Goal: Transaction & Acquisition: Purchase product/service

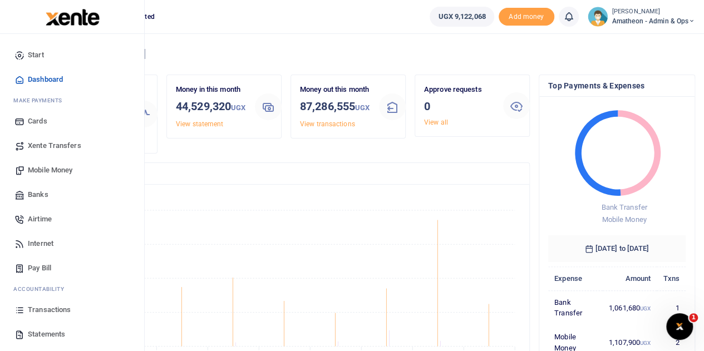
click at [39, 334] on span "Statements" at bounding box center [46, 334] width 37 height 11
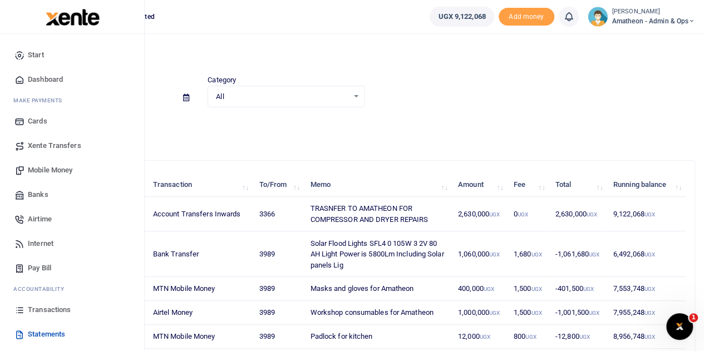
click at [42, 167] on span "Mobile Money" at bounding box center [50, 170] width 45 height 11
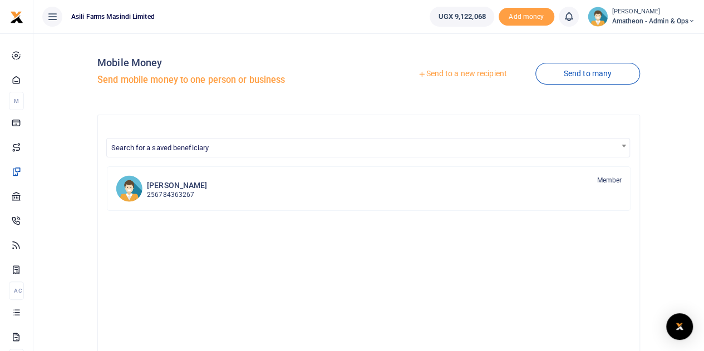
click at [457, 74] on link "Send to a new recipient" at bounding box center [461, 74] width 145 height 20
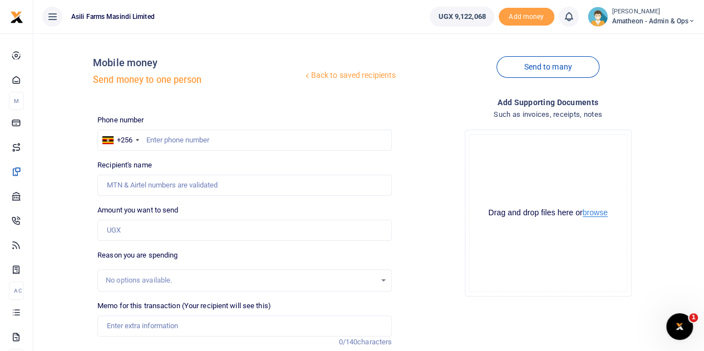
click at [594, 213] on button "browse" at bounding box center [594, 213] width 25 height 8
click at [593, 213] on button "browse" at bounding box center [594, 213] width 25 height 8
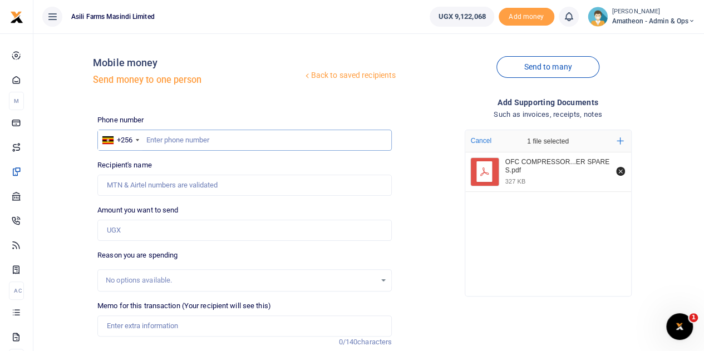
click at [205, 144] on input "text" at bounding box center [244, 140] width 294 height 21
paste input "773301972"
type input "773301972"
type input "Anna Grace Among"
type input "773301972"
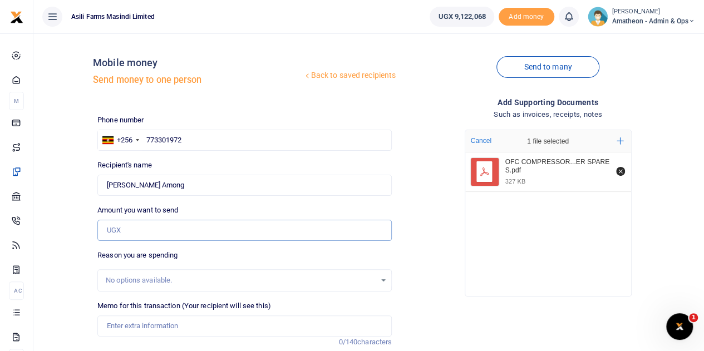
click at [141, 234] on input "Amount you want to send" at bounding box center [244, 230] width 294 height 21
type input "860,000"
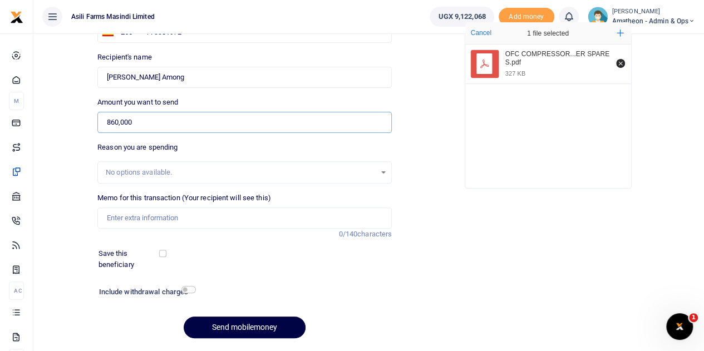
scroll to position [111, 0]
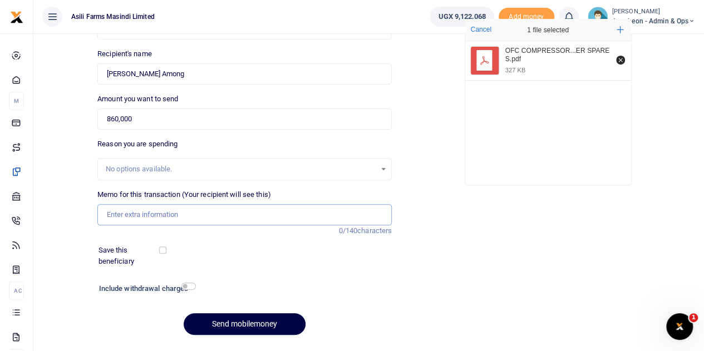
click at [126, 211] on input "Memo for this transaction (Your recipient will see this)" at bounding box center [244, 214] width 294 height 21
paste input "Compressor box Auto 2H.P"
paste input "P.SI (max 300) gauge"
paste input "Water proof tape"
click at [106, 213] on input "Compressor box Auto 2H.P P.SI (max 300) gauge Water proof tape" at bounding box center [244, 214] width 294 height 21
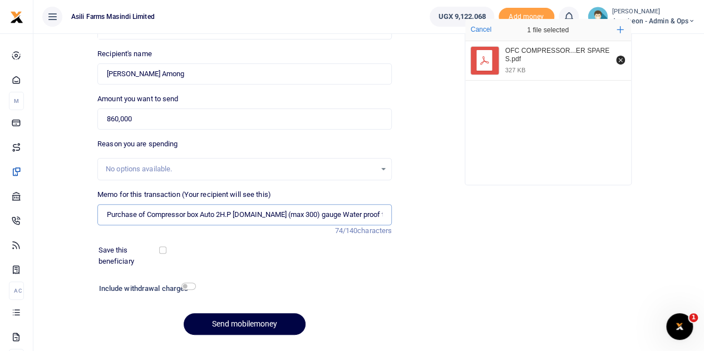
click at [229, 215] on input "Purchase of Compressor box Auto 2H.P P.SI (max 300) gauge Water proof tape" at bounding box center [244, 214] width 294 height 21
click at [234, 214] on input "Purchase of Compressor box Auto 2HP P.SI (max 300) gauge Water proof tape" at bounding box center [244, 214] width 294 height 21
click at [243, 214] on input "Purchase of Compressor box Auto 2HP P.SI (max 300) gauge Water proof tape" at bounding box center [244, 214] width 294 height 21
click at [250, 215] on input "Purchase of Compressor box Auto 2HP PSI (max 300) gauge Water proof tape" at bounding box center [244, 214] width 294 height 21
click at [278, 214] on input "Purchase of Compressor box Auto 2HP PSI max 300) gauge Water proof tape" at bounding box center [244, 214] width 294 height 21
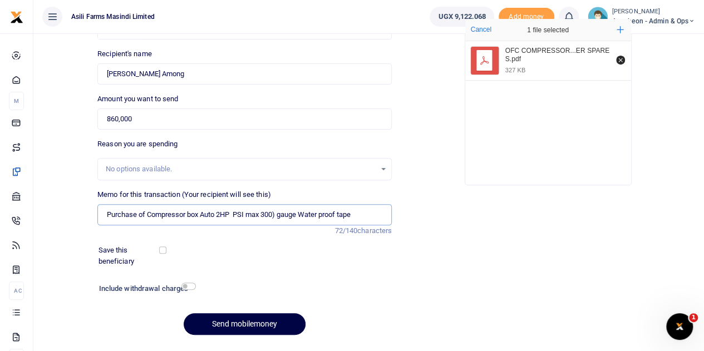
click at [278, 214] on input "Purchase of Compressor box Auto 2HP PSI max 300) gauge Water proof tape" at bounding box center [244, 214] width 294 height 21
click at [300, 211] on input "Purchase of Compressor box Auto 2HP PSI max 300 gauge Water proof tape" at bounding box center [244, 214] width 294 height 21
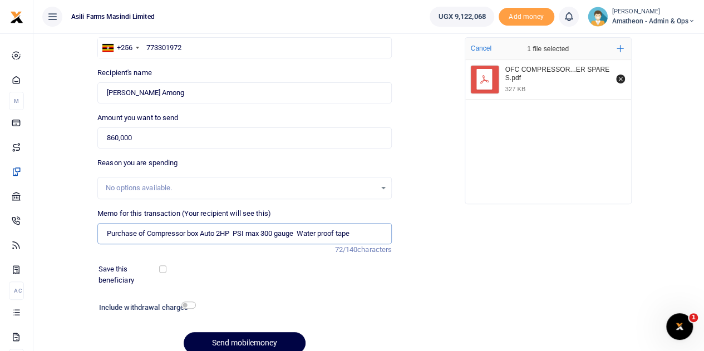
scroll to position [140, 0]
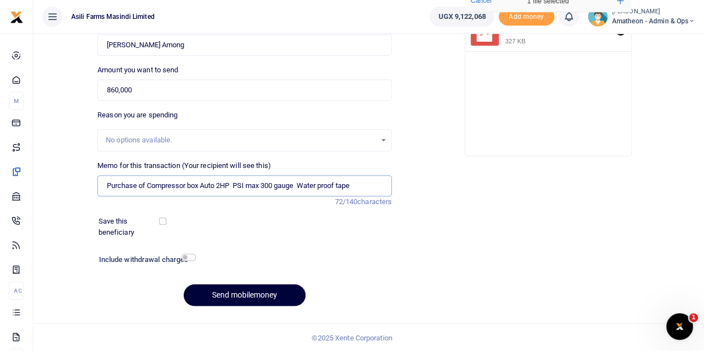
type input "Purchase of Compressor box Auto 2HP PSI max 300 gauge Water proof tape"
click at [237, 295] on button "Send mobilemoney" at bounding box center [245, 295] width 122 height 22
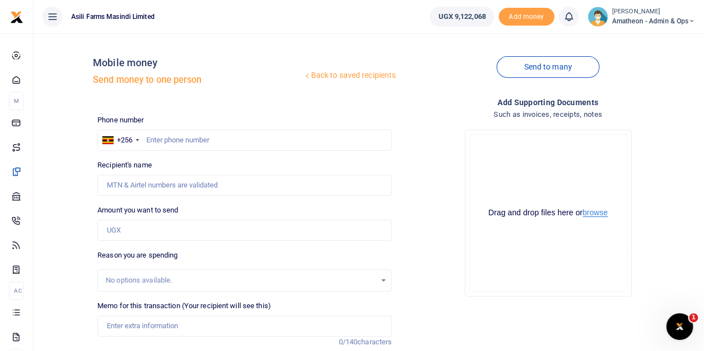
click at [595, 214] on button "browse" at bounding box center [594, 213] width 25 height 8
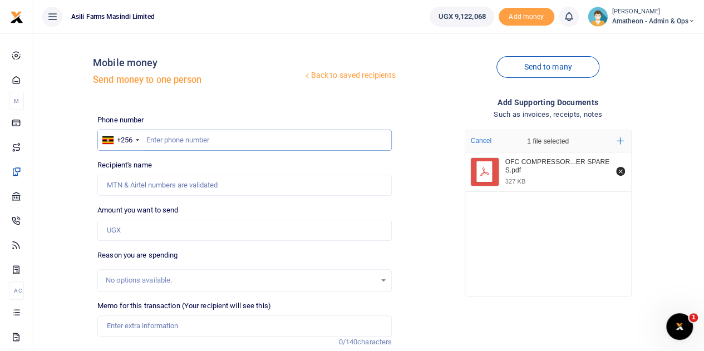
click at [198, 141] on input "text" at bounding box center [244, 140] width 294 height 21
paste input "782247720"
type input "782247720"
type input "Jacob Okello"
type input "782247720"
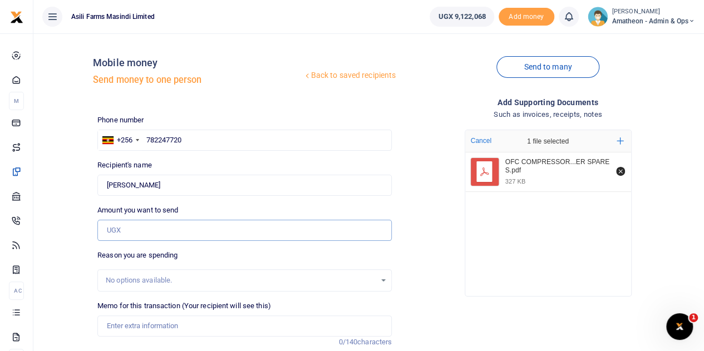
click at [120, 229] on input "Amount you want to send" at bounding box center [244, 230] width 294 height 21
type input "1,770,000"
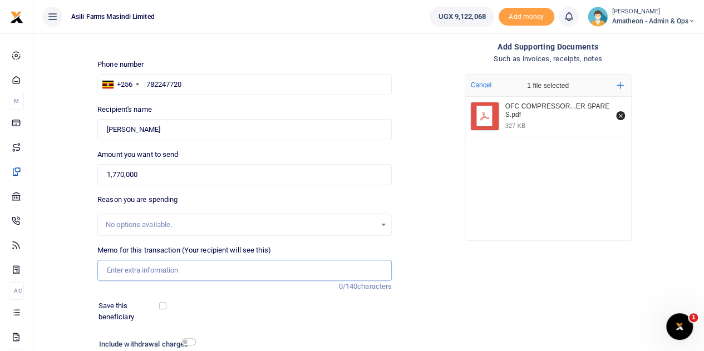
click at [126, 270] on input "Memo for this transaction (Your recipient will see this)" at bounding box center [244, 270] width 294 height 21
paste input "Heat Sensors (H.P 15cm)"
click at [154, 269] on input "Heat Sensors (H.P 15cm)" at bounding box center [244, 270] width 294 height 21
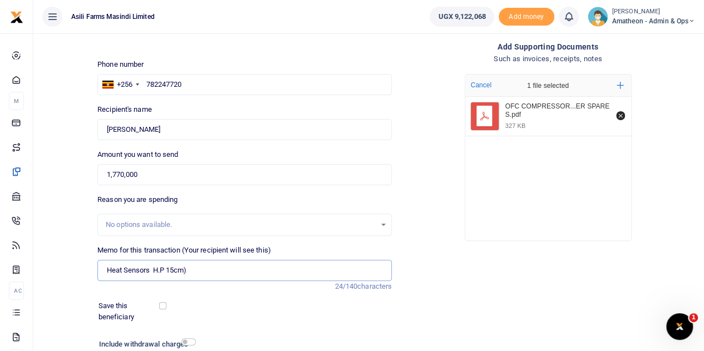
click at [160, 272] on input "Heat Sensors H.P 15cm)" at bounding box center [244, 270] width 294 height 21
click at [186, 269] on input "Heat Sensors HP 15cm)" at bounding box center [244, 270] width 294 height 21
paste input "Insulated wire tape"
click at [185, 272] on input "Heat Sensors HP 15cm Insulated wire tape" at bounding box center [244, 270] width 294 height 21
click at [106, 270] on input "Heat Sensors HP 15cm Insulated wire tape" at bounding box center [244, 270] width 294 height 21
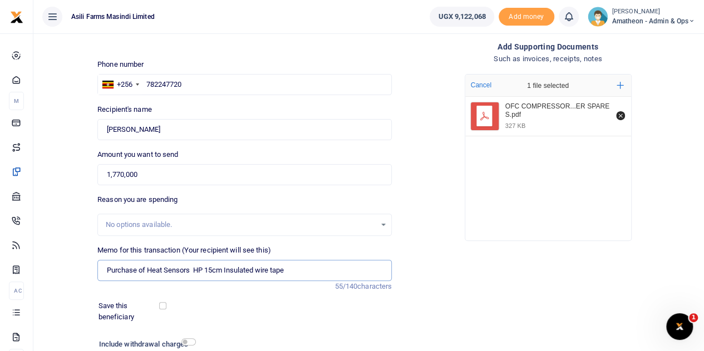
click at [309, 273] on input "Purchase of Heat Sensors HP 15cm Insulated wire tape" at bounding box center [244, 270] width 294 height 21
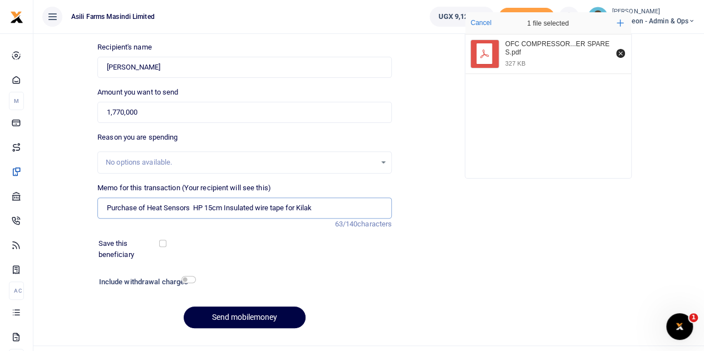
scroll to position [140, 0]
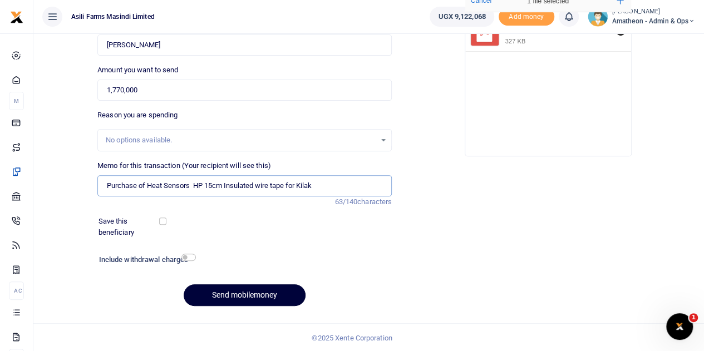
type input "Purchase of Heat Sensors HP 15cm Insulated wire tape for Kilak"
click at [225, 292] on button "Send mobilemoney" at bounding box center [245, 295] width 122 height 22
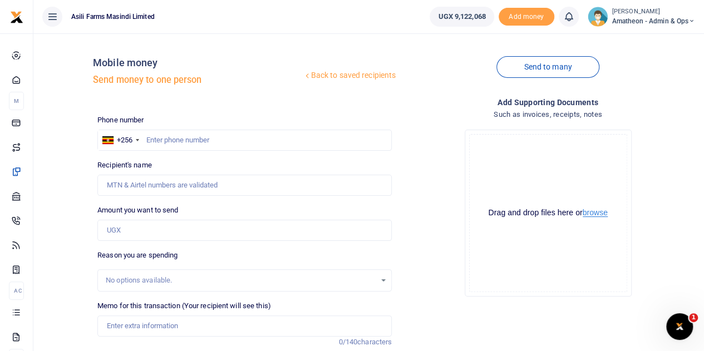
click at [600, 215] on button "browse" at bounding box center [594, 213] width 25 height 8
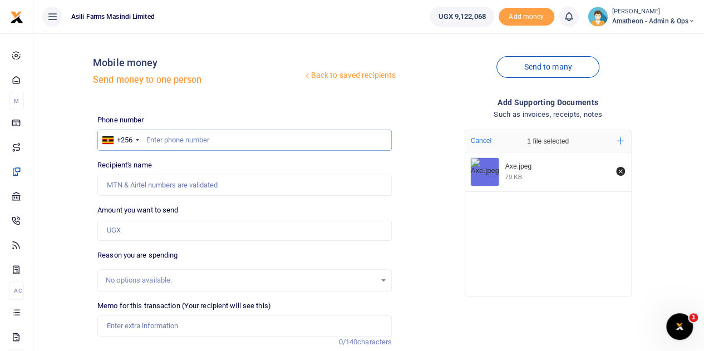
click at [201, 145] on input "text" at bounding box center [244, 140] width 294 height 21
type input "779686091"
type input "[PERSON_NAME]"
type input "779686091"
click at [129, 229] on input "Amount you want to send" at bounding box center [244, 230] width 294 height 21
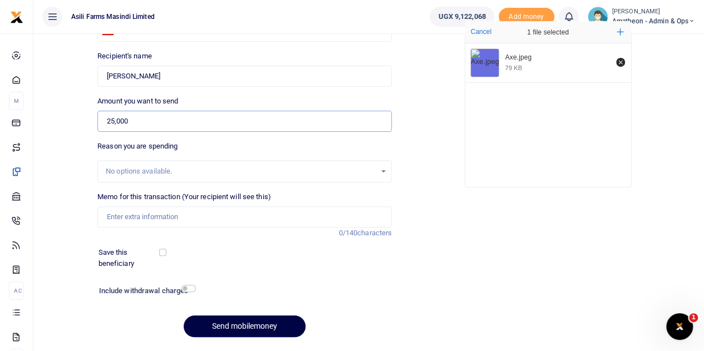
scroll to position [111, 0]
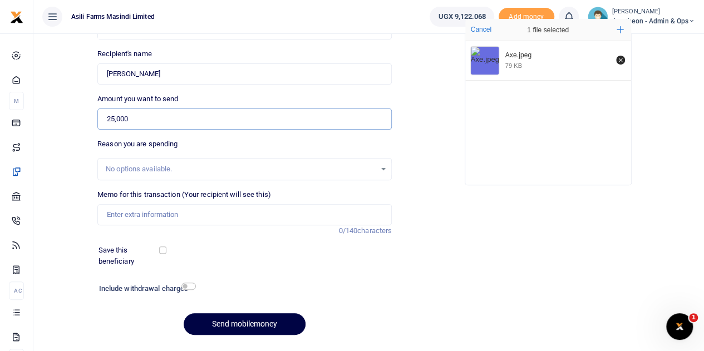
type input "25,000"
click at [147, 214] on input "Memo for this transaction (Your recipient will see this)" at bounding box center [244, 214] width 294 height 21
type input "Axe i"
click at [184, 313] on button "Send mobilemoney" at bounding box center [245, 324] width 122 height 22
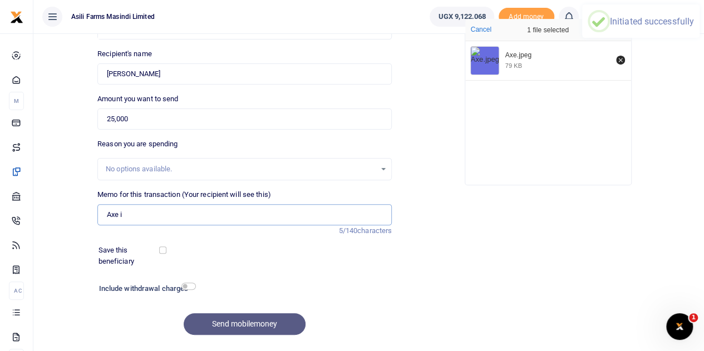
click at [147, 214] on input "Axe i" at bounding box center [244, 214] width 294 height 21
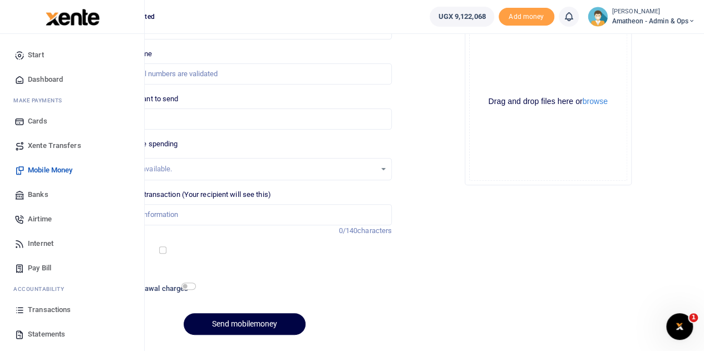
click at [43, 310] on span "Transactions" at bounding box center [49, 309] width 43 height 11
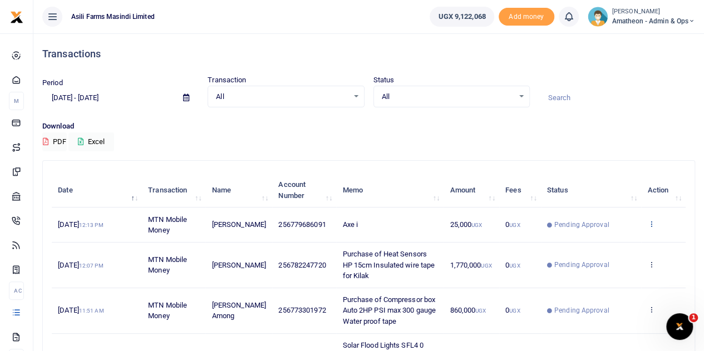
click at [650, 223] on icon at bounding box center [650, 224] width 7 height 8
click at [605, 241] on link "View details" at bounding box center [610, 243] width 88 height 16
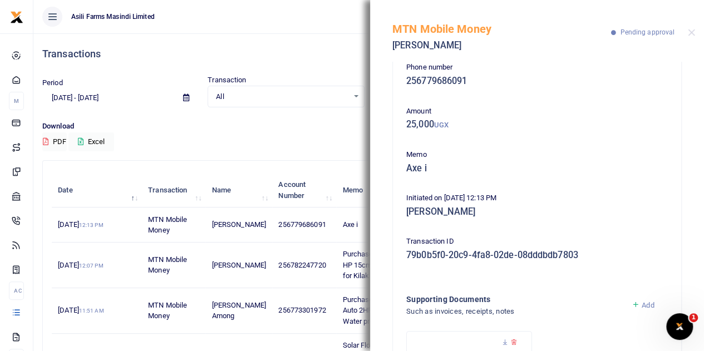
scroll to position [56, 0]
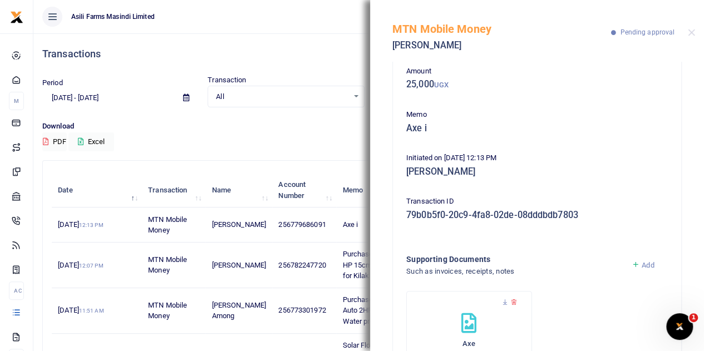
click at [426, 127] on h5 "Axe i" at bounding box center [536, 128] width 261 height 11
click at [424, 127] on h5 "Axe i" at bounding box center [536, 128] width 261 height 11
click at [691, 29] on button "Close" at bounding box center [691, 32] width 7 height 7
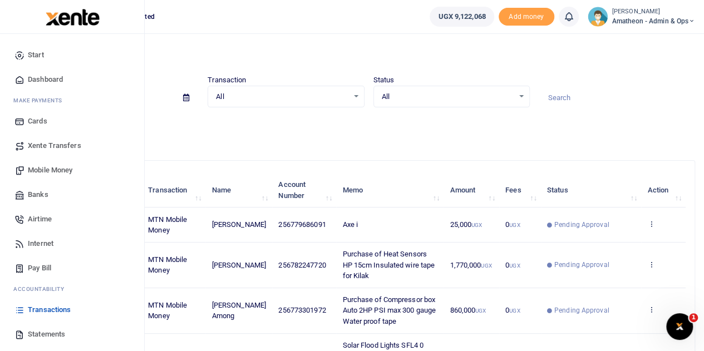
click at [45, 169] on span "Mobile Money" at bounding box center [50, 170] width 45 height 11
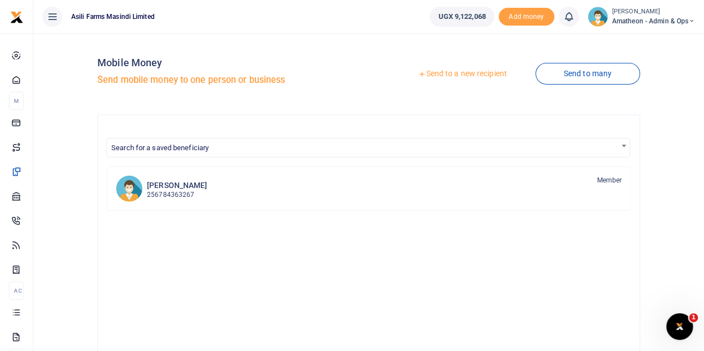
click at [445, 71] on link "Send to a new recipient" at bounding box center [461, 74] width 145 height 20
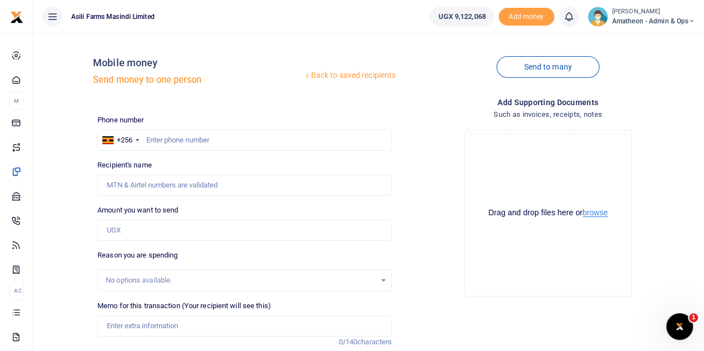
click at [592, 213] on button "browse" at bounding box center [594, 213] width 25 height 8
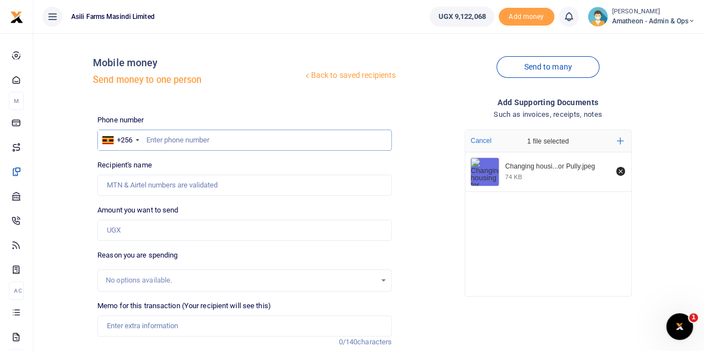
click at [200, 141] on input "text" at bounding box center [244, 140] width 294 height 21
type input "763160613"
type input "Jennifer Akello"
type input "763160613"
click at [125, 230] on input "Amount you want to send" at bounding box center [244, 230] width 294 height 21
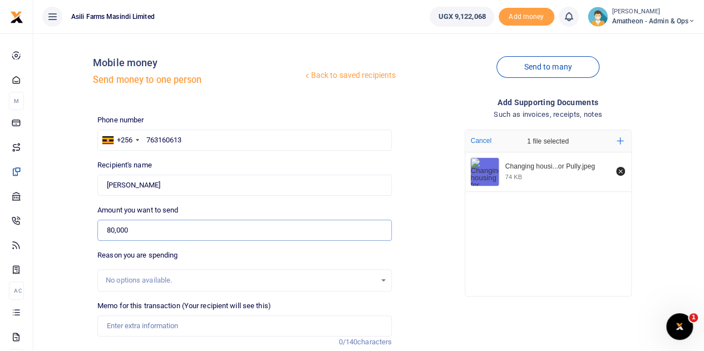
type input "80,000"
click at [169, 327] on input "Memo for this transaction (Your recipient will see this)" at bounding box center [244, 325] width 294 height 21
drag, startPoint x: 187, startPoint y: 324, endPoint x: 343, endPoint y: 161, distance: 225.8
click at [343, 161] on div "Recipient's name Found Name is required." at bounding box center [244, 178] width 294 height 36
click at [248, 323] on input "Changing housing for varriable fun drive for" at bounding box center [244, 325] width 294 height 21
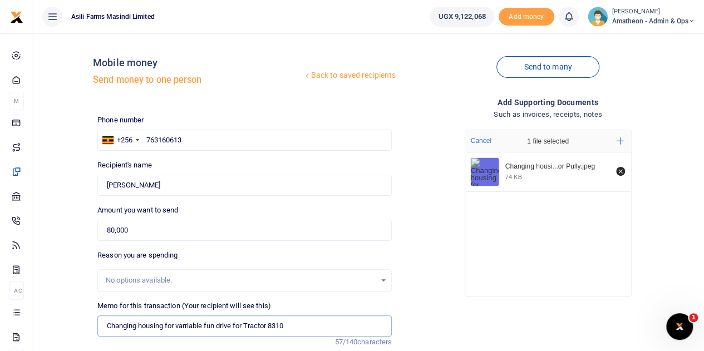
click at [195, 327] on input "Changing housing for varriable fun drive for Tractor 8310" at bounding box center [244, 325] width 294 height 21
click at [298, 324] on input "Changing housing for variable fun drive for Tractor 8310" at bounding box center [244, 325] width 294 height 21
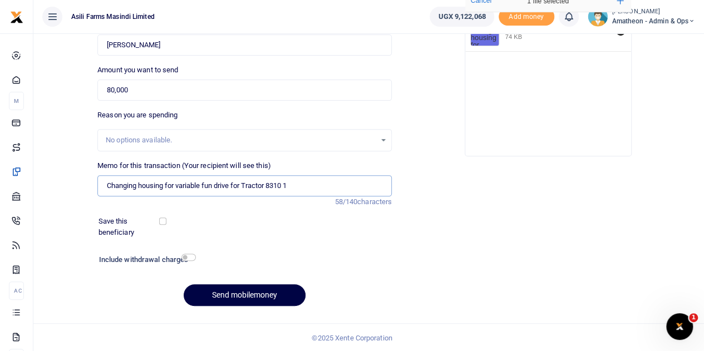
scroll to position [85, 0]
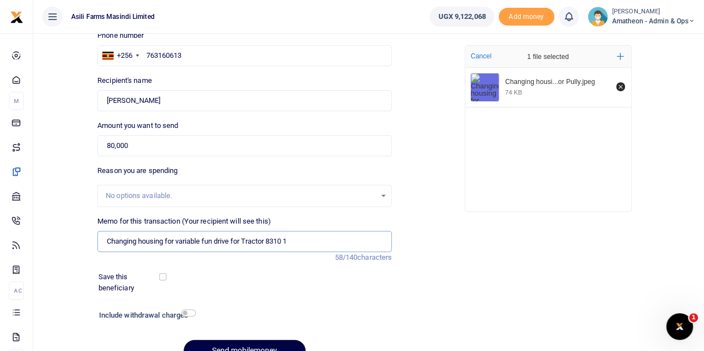
type input "Changing housing for variable fun drive for Tractor 8310 1"
click at [185, 312] on input "checkbox" at bounding box center [188, 312] width 14 height 7
checkbox input "true"
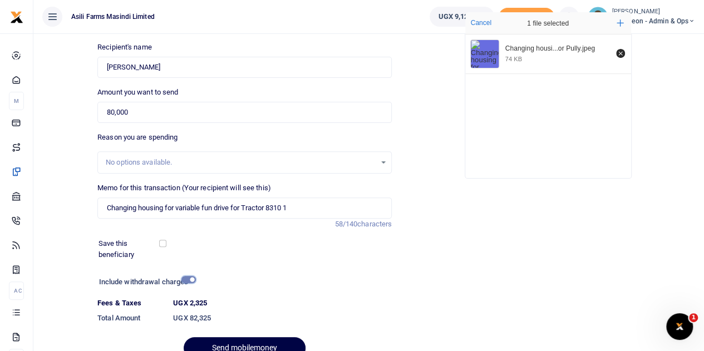
scroll to position [140, 0]
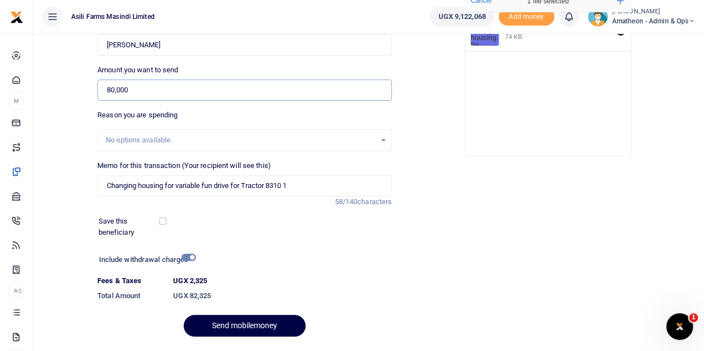
click at [132, 90] on input "80,000" at bounding box center [244, 90] width 294 height 21
type input "82,325"
click at [185, 255] on input "checkbox" at bounding box center [188, 257] width 14 height 7
checkbox input "false"
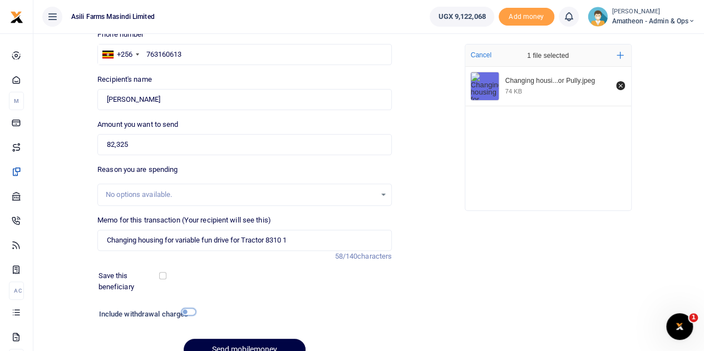
scroll to position [111, 0]
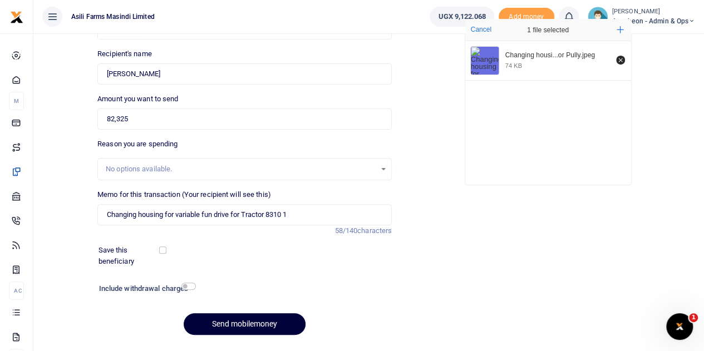
click at [250, 324] on button "Send mobilemoney" at bounding box center [245, 324] width 122 height 22
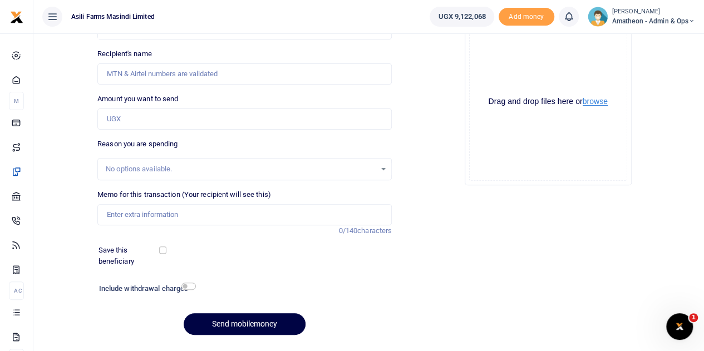
click at [596, 101] on button "browse" at bounding box center [594, 101] width 25 height 8
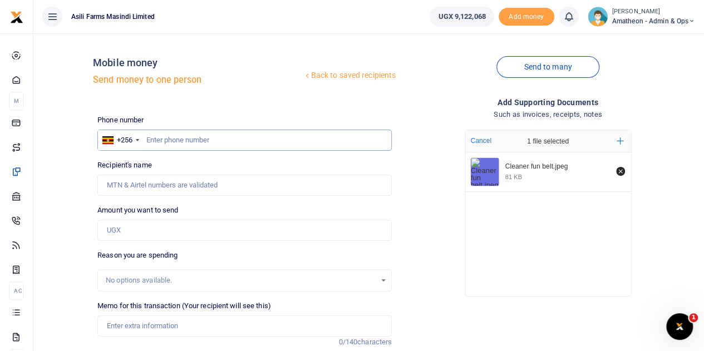
click at [181, 137] on input "text" at bounding box center [244, 140] width 294 height 21
type input "779026509"
type input "[PERSON_NAME]"
type input "779026509"
click at [136, 229] on input "Amount you want to send" at bounding box center [244, 230] width 294 height 21
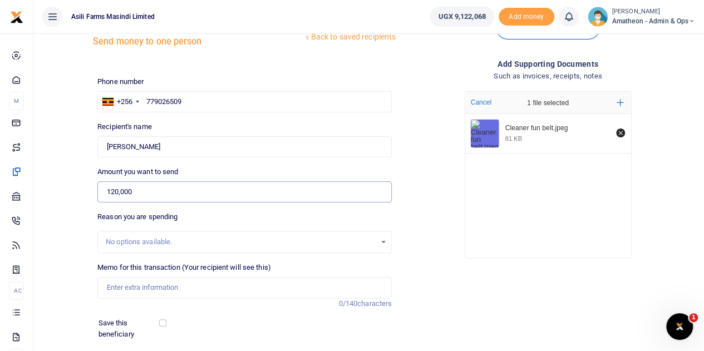
scroll to position [111, 0]
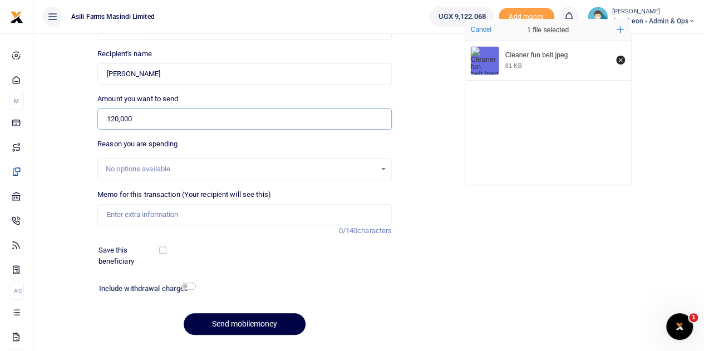
type input "120,000"
click at [151, 216] on input "Memo for this transaction (Your recipient will see this)" at bounding box center [244, 214] width 294 height 21
click at [181, 214] on input "3pcs Fan belts A76 for cleaner" at bounding box center [244, 214] width 294 height 21
type input "3pcs Fan belts A76 for dryer cleaner"
click at [186, 285] on input "checkbox" at bounding box center [188, 286] width 14 height 7
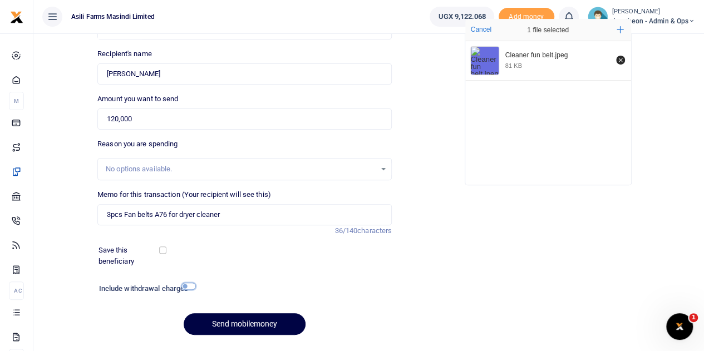
checkbox input "true"
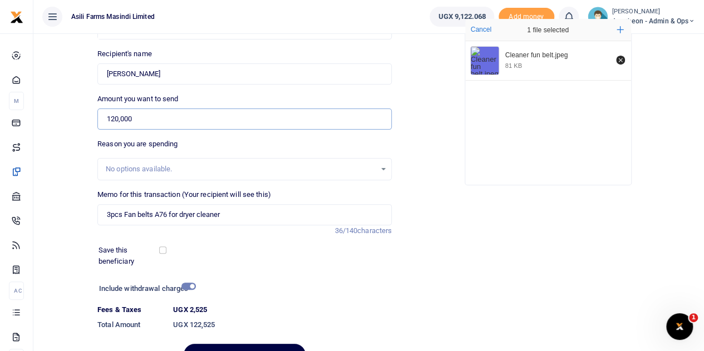
drag, startPoint x: 134, startPoint y: 117, endPoint x: 115, endPoint y: 117, distance: 18.4
click at [115, 117] on input "120,000" at bounding box center [244, 118] width 294 height 21
type input "122,525"
click at [230, 214] on input "3pcs Fan belts A76 for dryer cleaner" at bounding box center [244, 214] width 294 height 21
click at [258, 212] on input "3pcs Fan belts A76 for dryer cleaner each at 40000" at bounding box center [244, 214] width 294 height 21
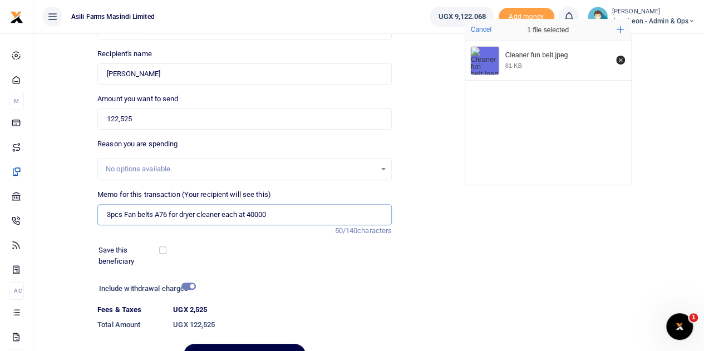
type input "3pcs Fan belts A76 for dryer cleaner each at 40000"
click at [188, 283] on input "checkbox" at bounding box center [188, 286] width 14 height 7
checkbox input "false"
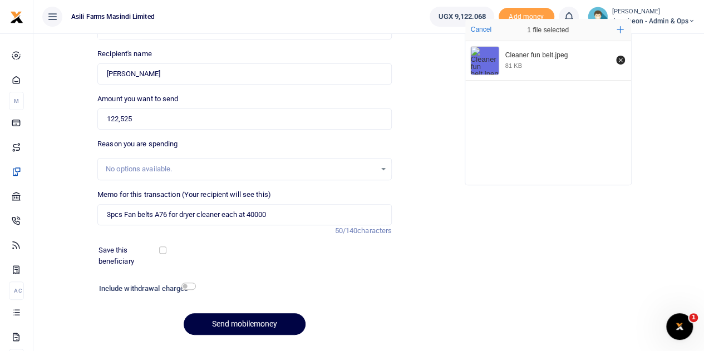
click at [258, 275] on div "Phone number +256 Uganda +256 779026509 Phone is required. Recipient's name Fou…" at bounding box center [244, 173] width 303 height 340
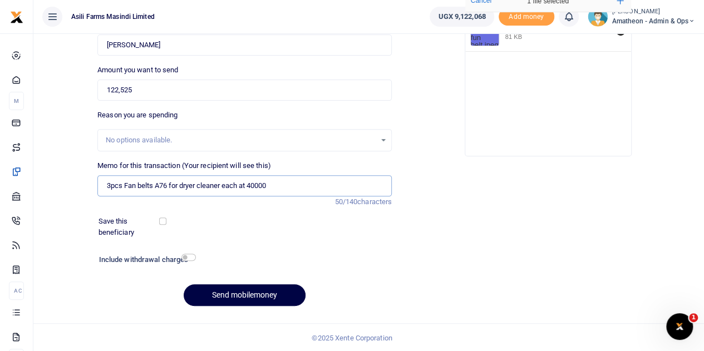
click at [292, 190] on input "3pcs Fan belts A76 for dryer cleaner each at 40000" at bounding box center [244, 185] width 294 height 21
type input "3pcs Fan belts A76 for dryer cleaner each at 40000 including MM withdrawal char…"
click at [234, 291] on button "Send mobilemoney" at bounding box center [245, 295] width 122 height 22
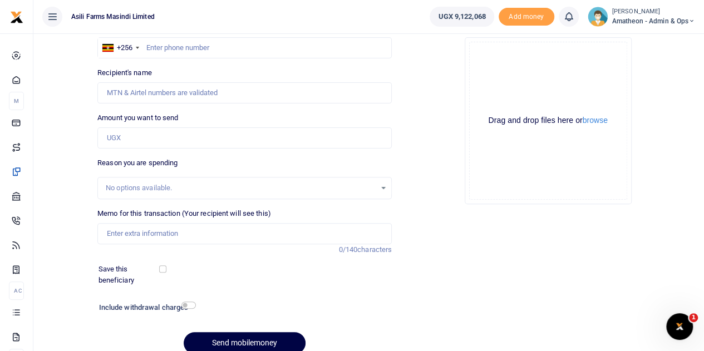
scroll to position [29, 0]
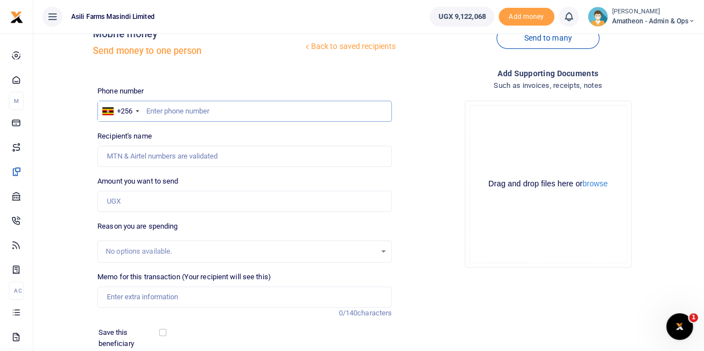
click at [180, 112] on input "text" at bounding box center [244, 111] width 294 height 21
paste input "778351447"
type input "778351447"
type input "Denis Ewoyu"
type input "778351447"
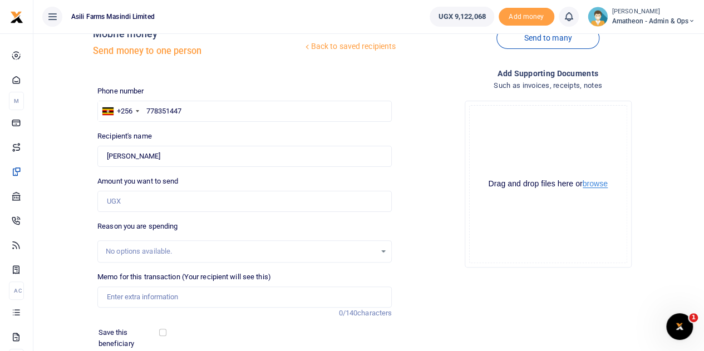
click at [594, 184] on button "browse" at bounding box center [594, 184] width 25 height 8
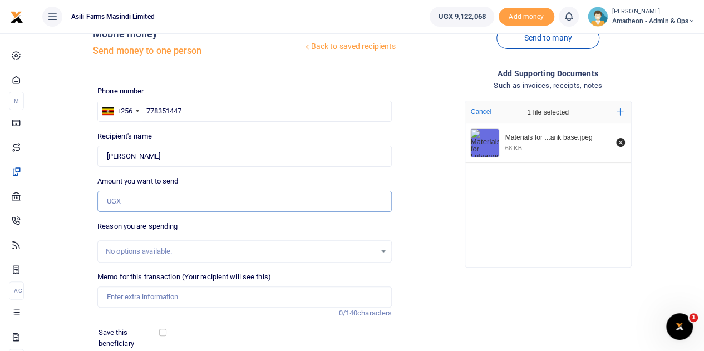
click at [144, 204] on input "Amount you want to send" at bounding box center [244, 201] width 294 height 21
type input "1,275,000"
click at [161, 293] on input "Memo for this transaction (Your recipient will see this)" at bounding box center [244, 296] width 294 height 21
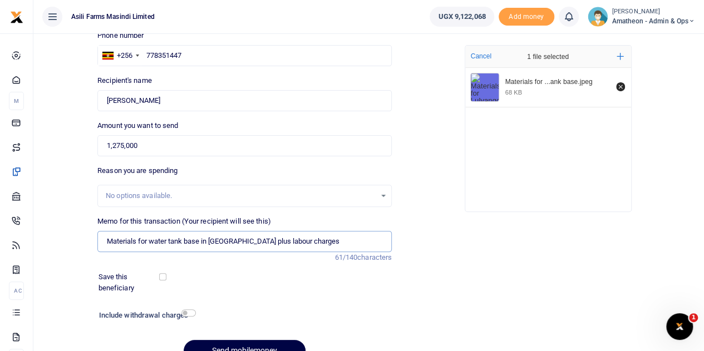
scroll to position [140, 0]
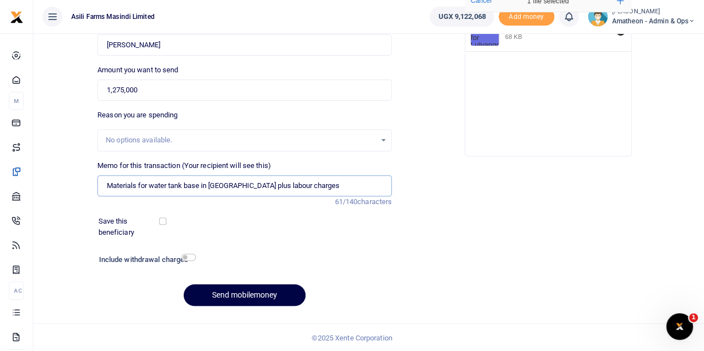
type input "Materials for water tank base in [GEOGRAPHIC_DATA] plus labour charges"
click at [240, 292] on button "Send mobilemoney" at bounding box center [245, 295] width 122 height 22
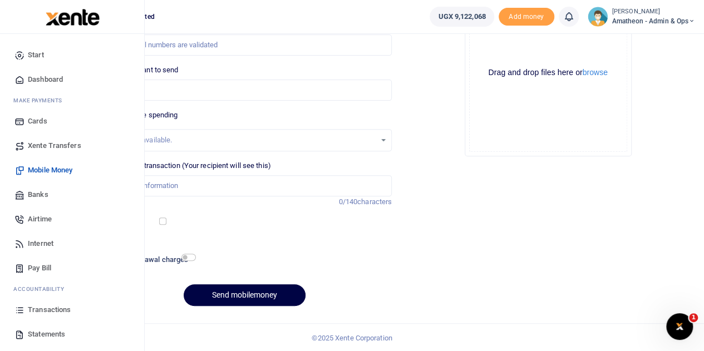
click at [27, 312] on link "Transactions" at bounding box center [72, 310] width 126 height 24
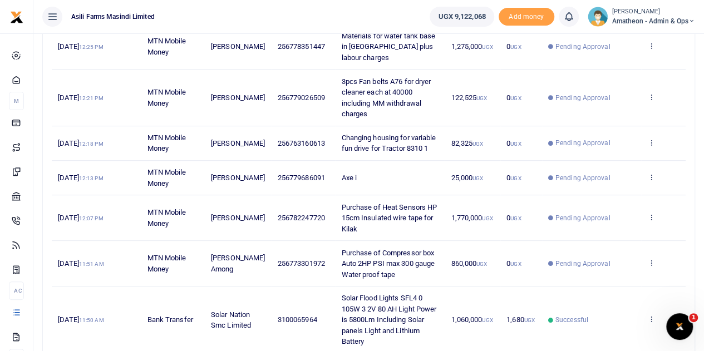
scroll to position [167, 0]
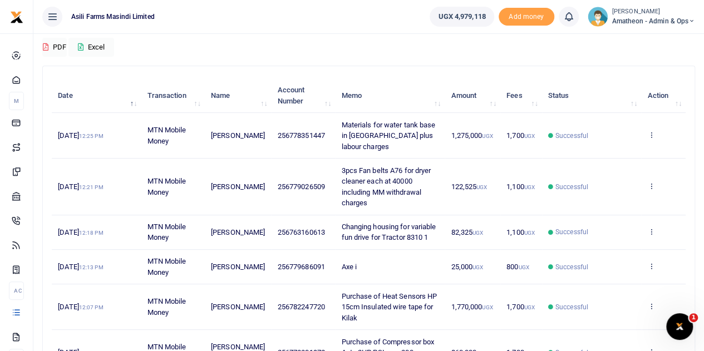
scroll to position [167, 0]
